Goal: Information Seeking & Learning: Compare options

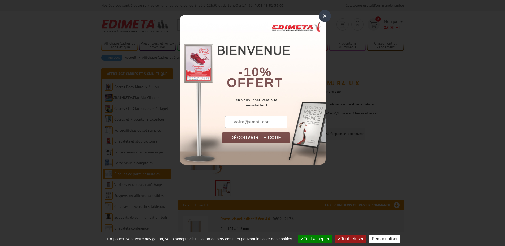
click at [325, 15] on div "×" at bounding box center [325, 16] width 12 height 12
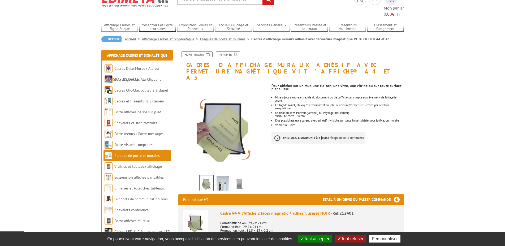
scroll to position [27, 0]
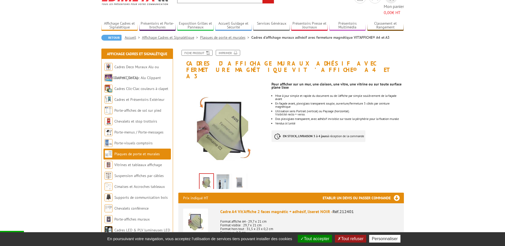
click at [239, 174] on img at bounding box center [239, 182] width 13 height 16
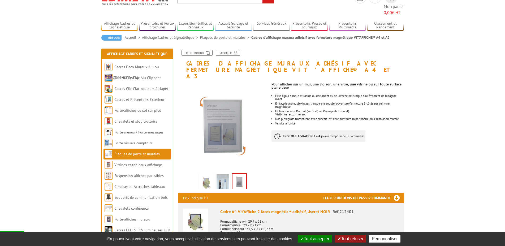
click at [223, 174] on img at bounding box center [222, 182] width 13 height 16
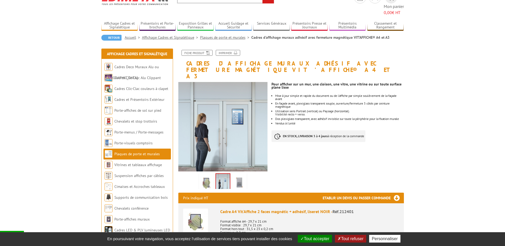
click at [205, 174] on img at bounding box center [206, 182] width 13 height 16
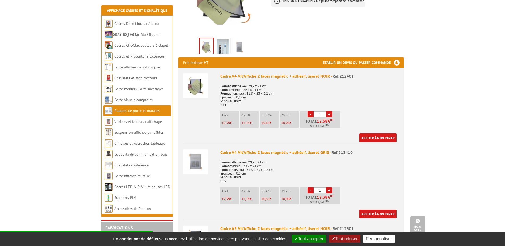
scroll to position [189, 0]
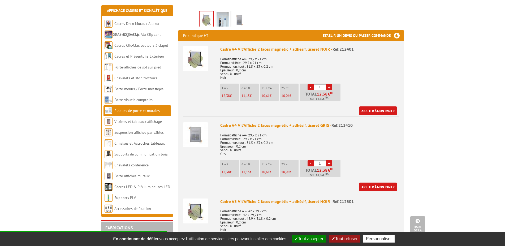
click at [197, 122] on img at bounding box center [195, 134] width 25 height 25
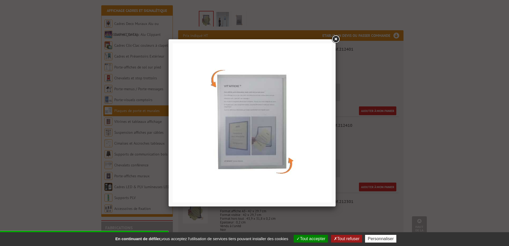
click at [336, 38] on link at bounding box center [336, 39] width 10 height 10
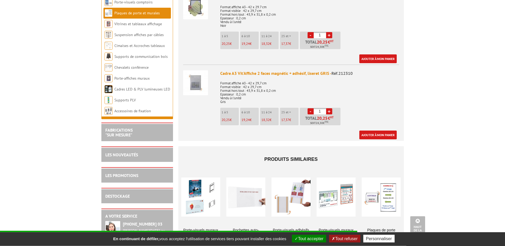
scroll to position [406, 0]
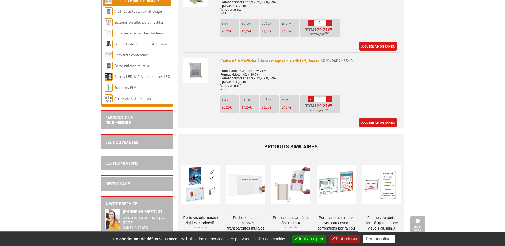
click at [205, 169] on div at bounding box center [200, 184] width 39 height 53
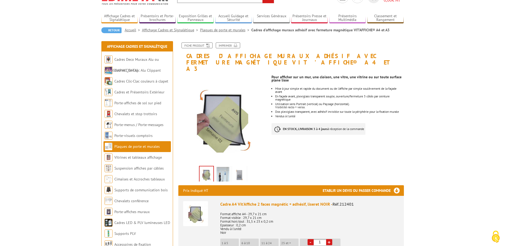
scroll to position [27, 0]
